Goal: Task Accomplishment & Management: Manage account settings

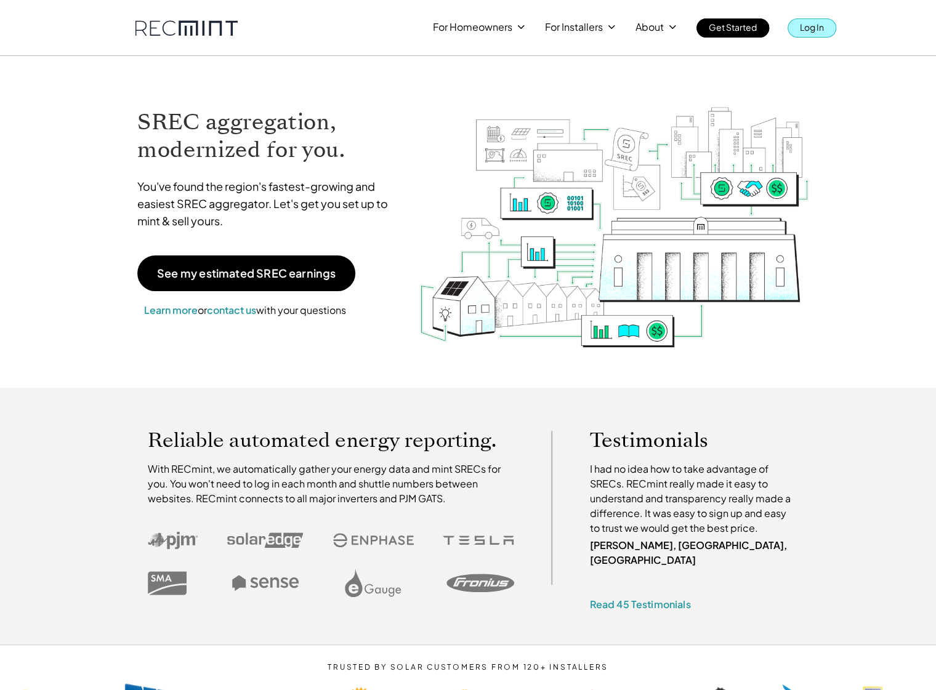
click at [823, 30] on p "Log In" at bounding box center [812, 26] width 24 height 17
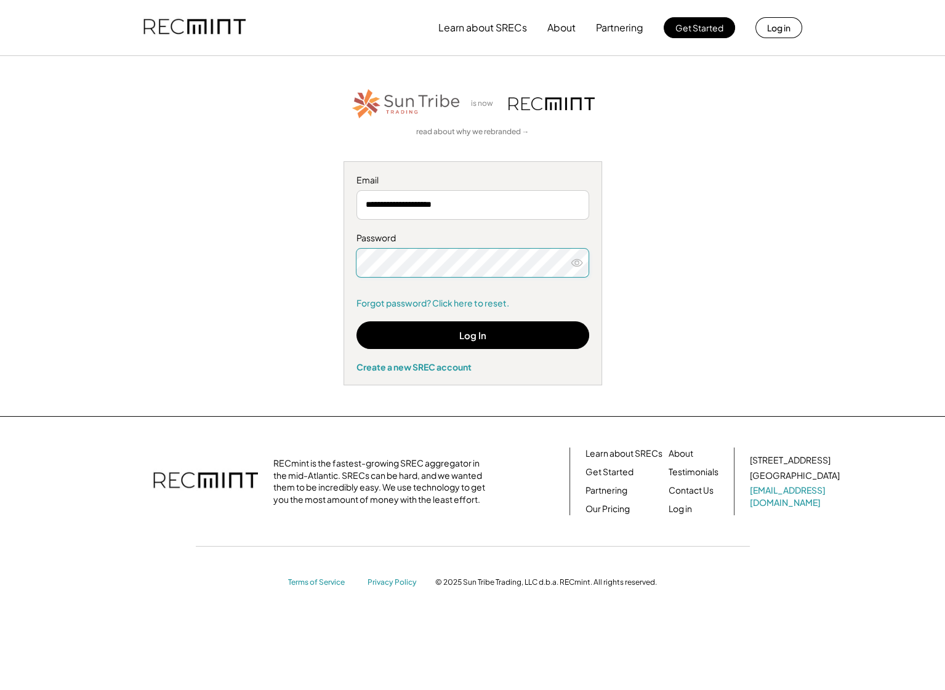
click at [580, 262] on icon at bounding box center [577, 263] width 12 height 12
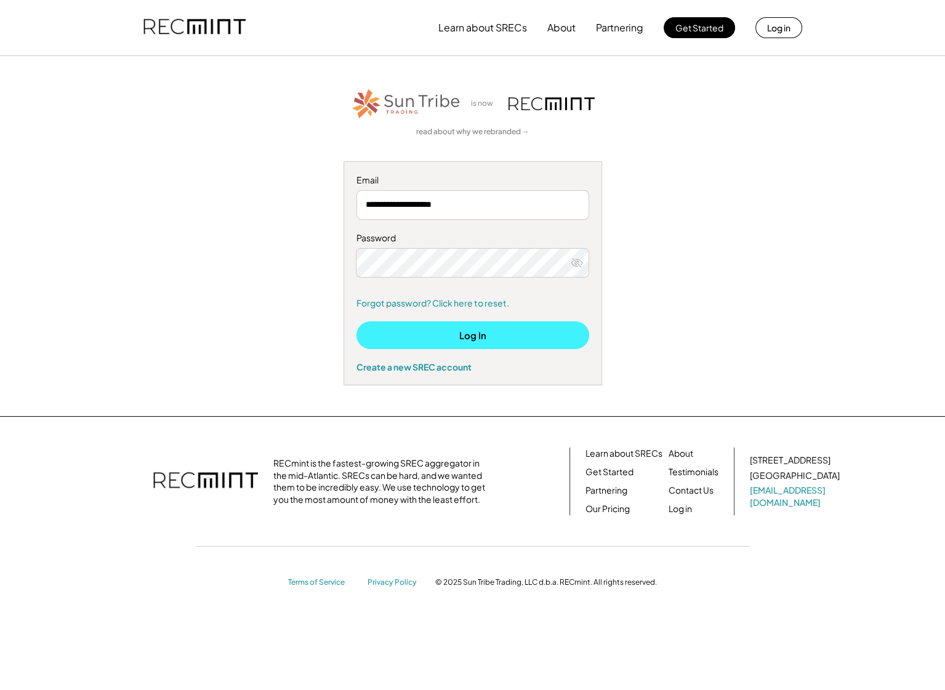
click at [490, 342] on button "Log In" at bounding box center [473, 335] width 233 height 28
click at [459, 338] on button "Log In" at bounding box center [473, 335] width 233 height 28
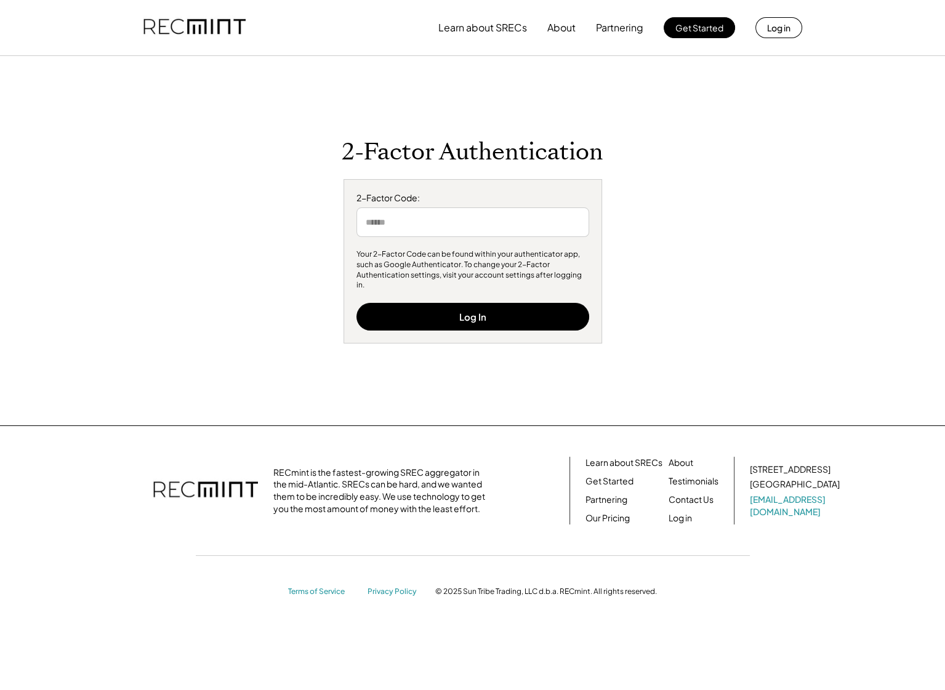
click at [493, 237] on input "input" at bounding box center [473, 223] width 233 height 30
type input "******"
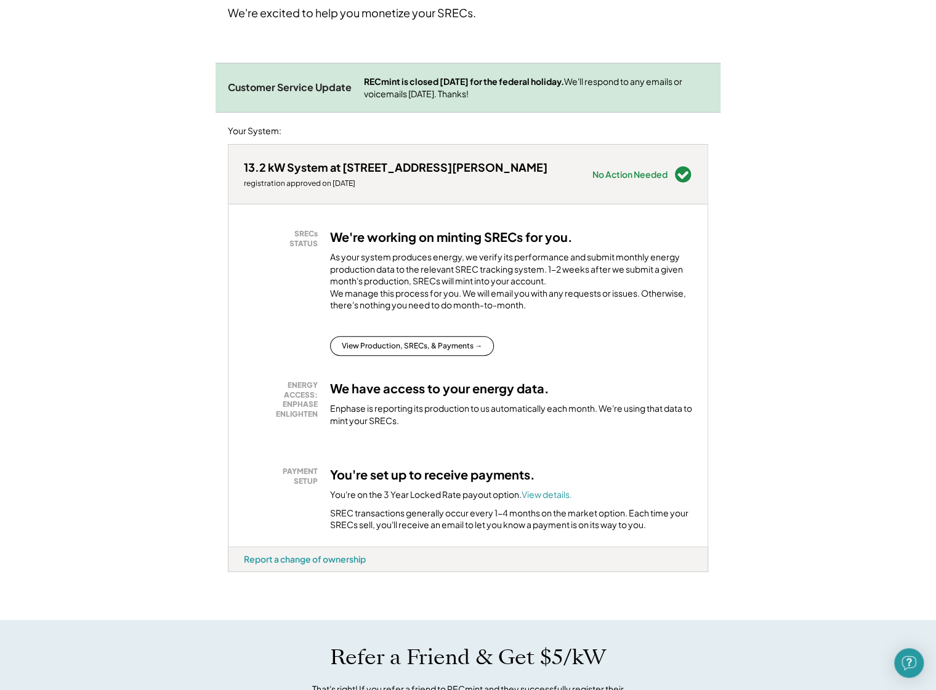
scroll to position [123, 0]
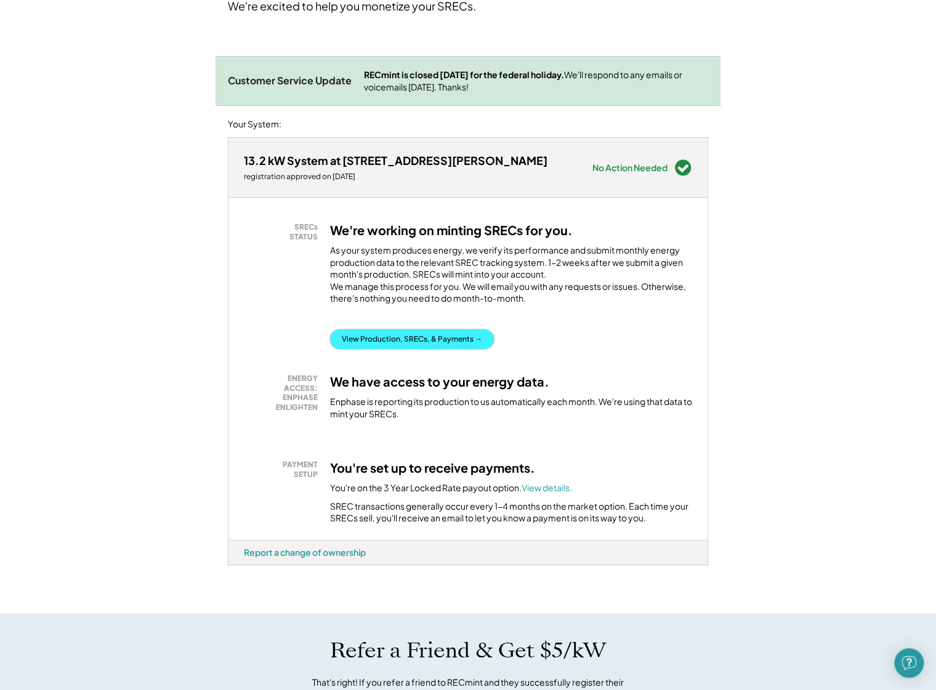
click at [466, 349] on button "View Production, SRECs, & Payments →" at bounding box center [412, 339] width 164 height 20
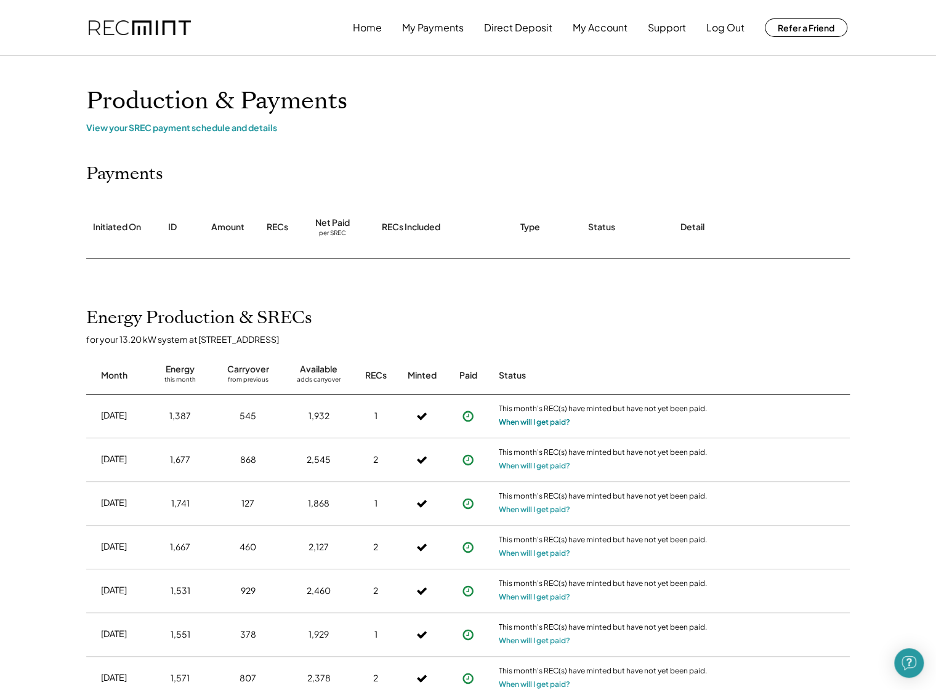
click at [563, 426] on button "When will I get paid?" at bounding box center [534, 422] width 71 height 12
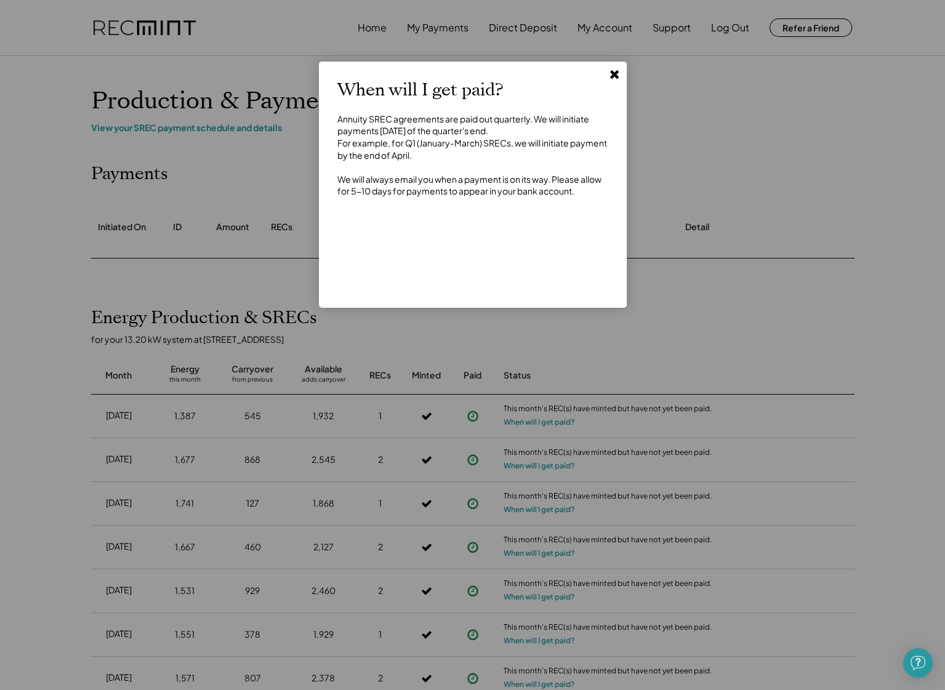
click at [611, 75] on icon at bounding box center [614, 74] width 12 height 12
